Goal: Register for event/course

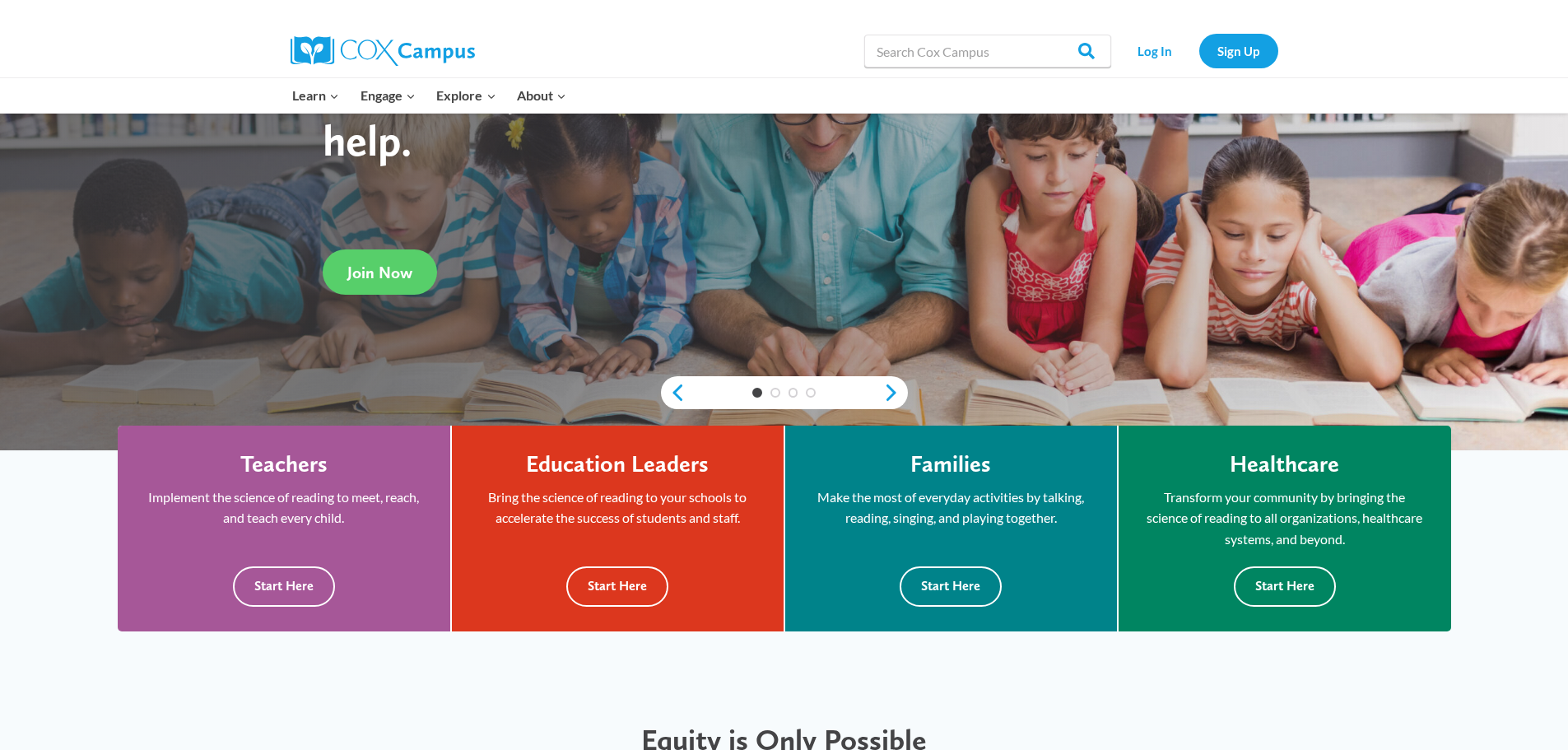
scroll to position [247, 0]
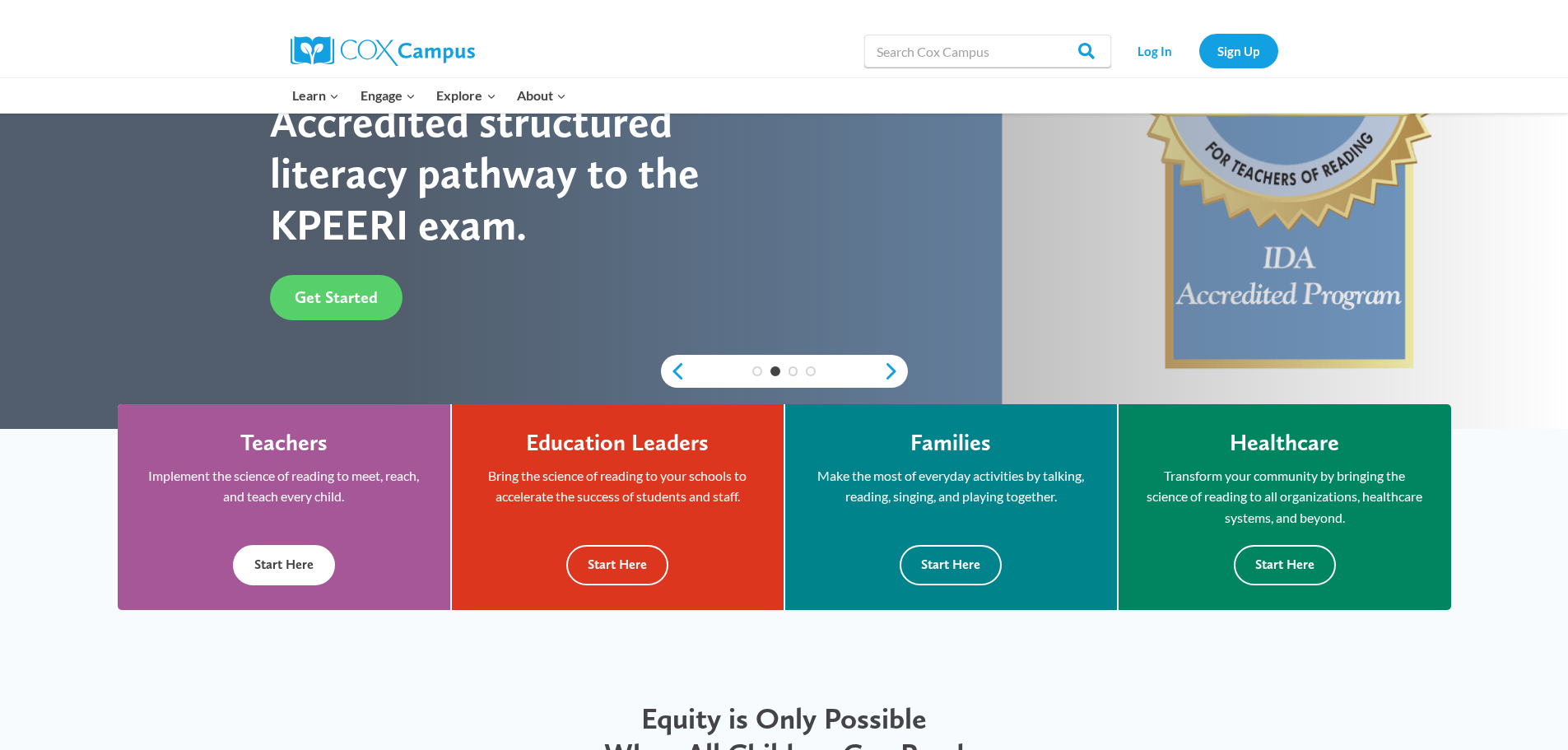
click at [268, 553] on button "Start Here" at bounding box center [284, 565] width 102 height 40
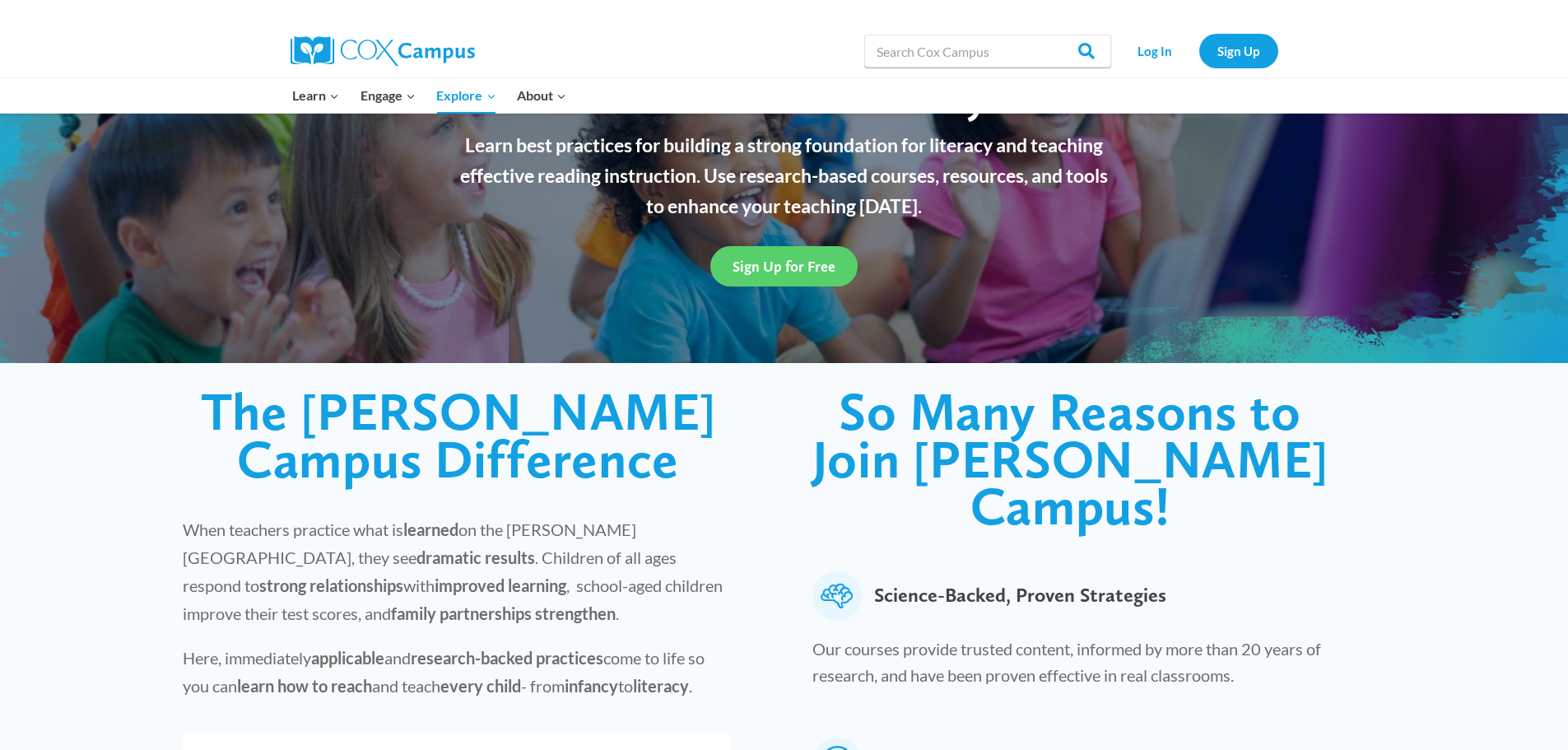
scroll to position [165, 0]
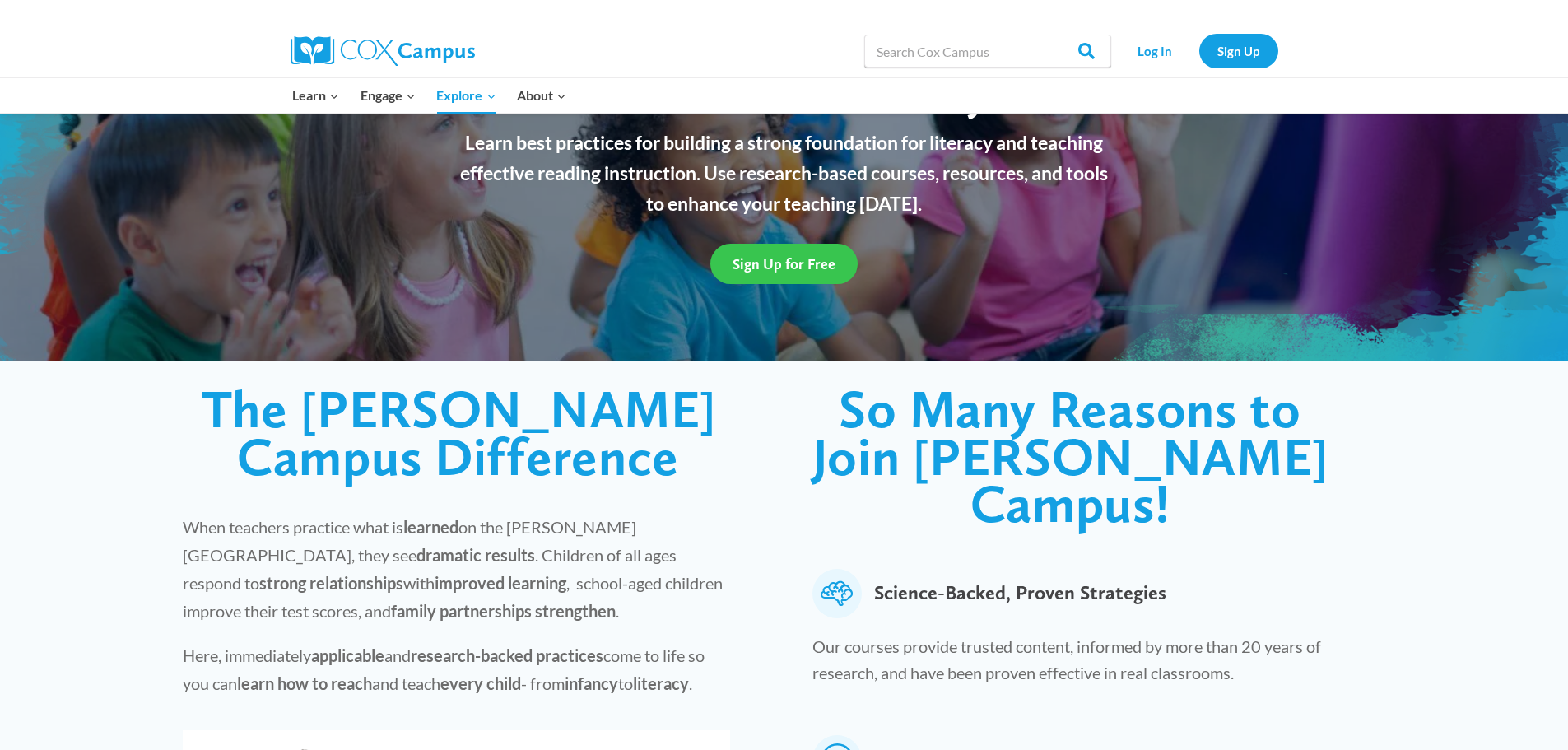
click at [808, 265] on span "Sign Up for Free" at bounding box center [784, 263] width 103 height 17
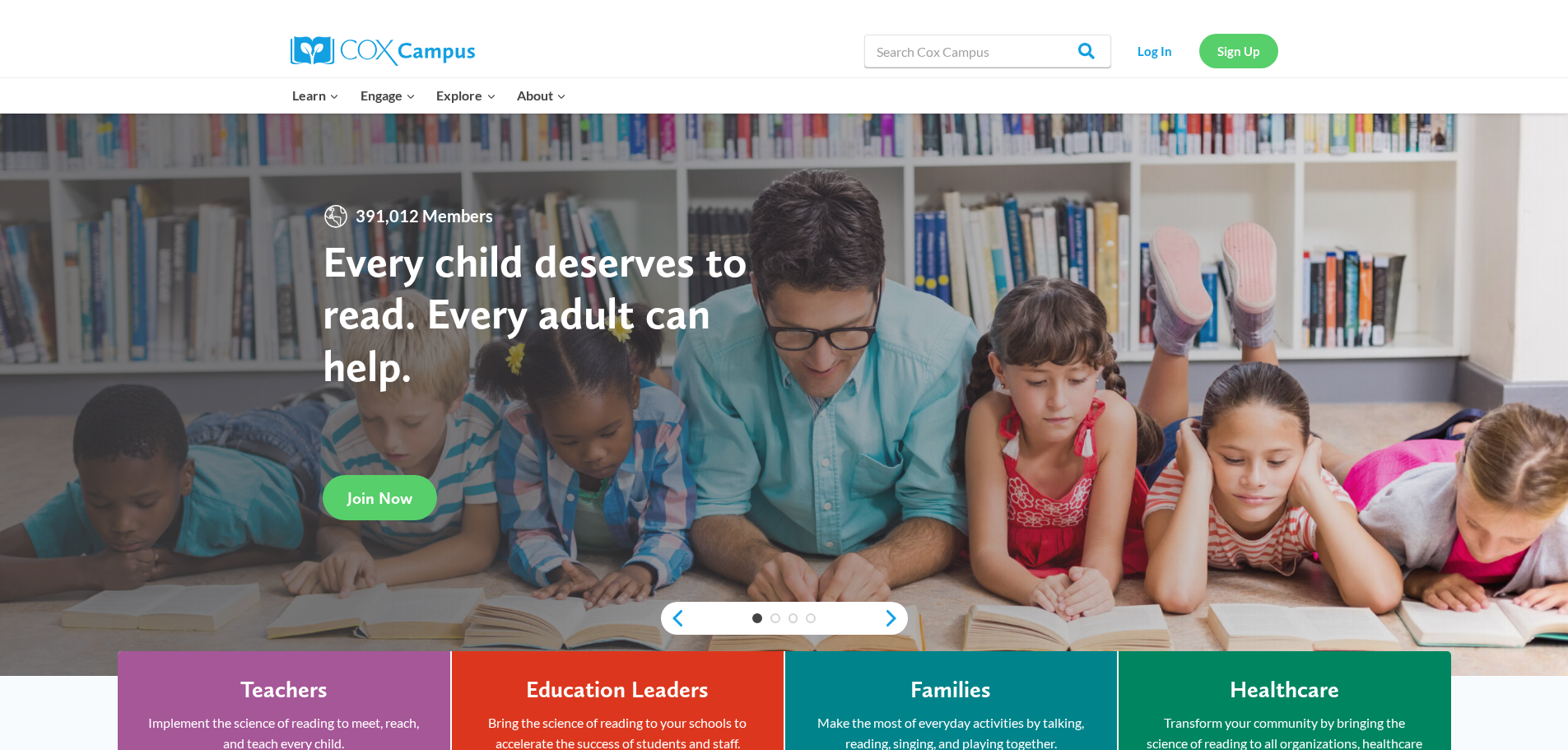
click at [1248, 52] on link "Sign Up" at bounding box center [1239, 50] width 79 height 34
